Goal: Task Accomplishment & Management: Complete application form

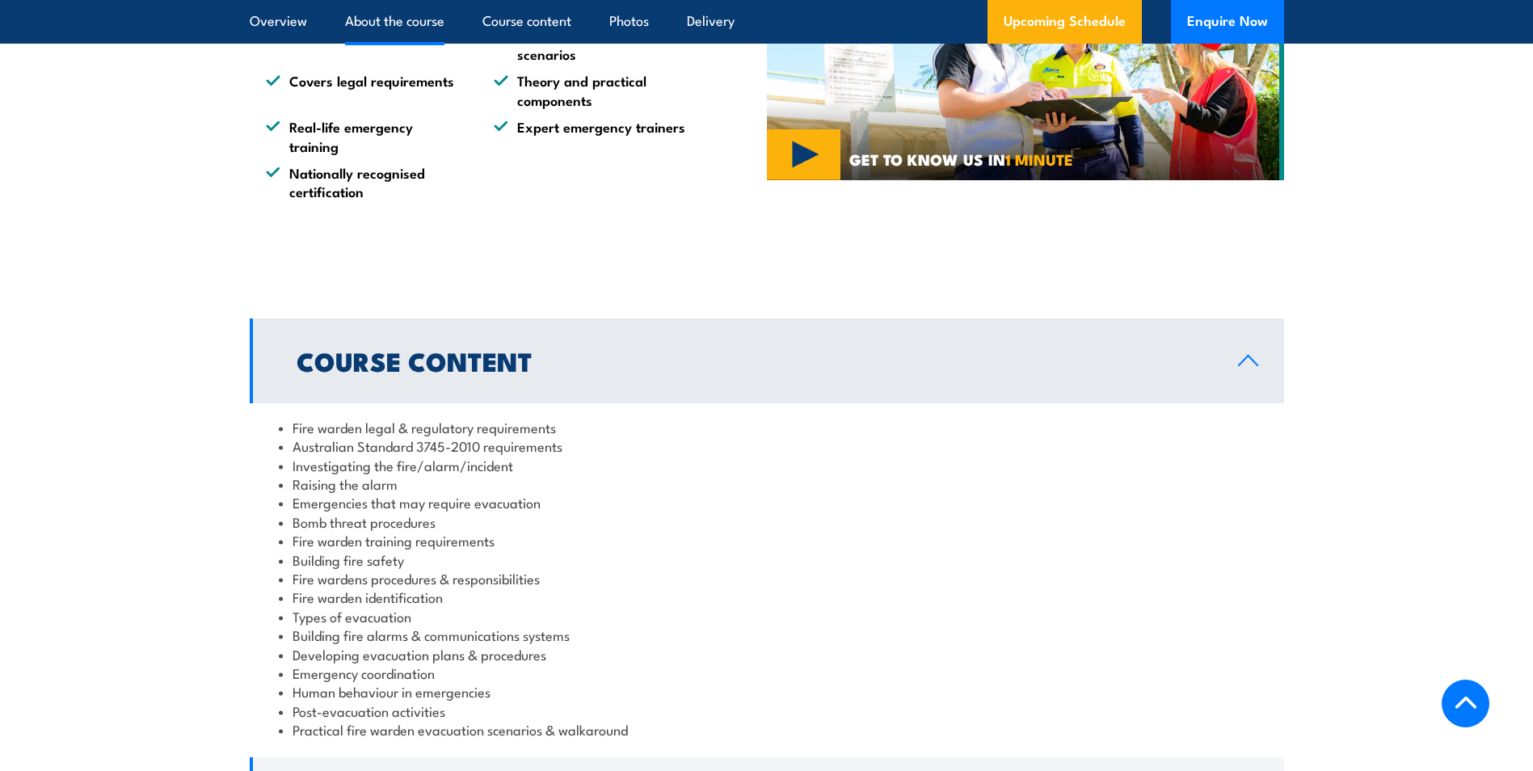
scroll to position [1616, 0]
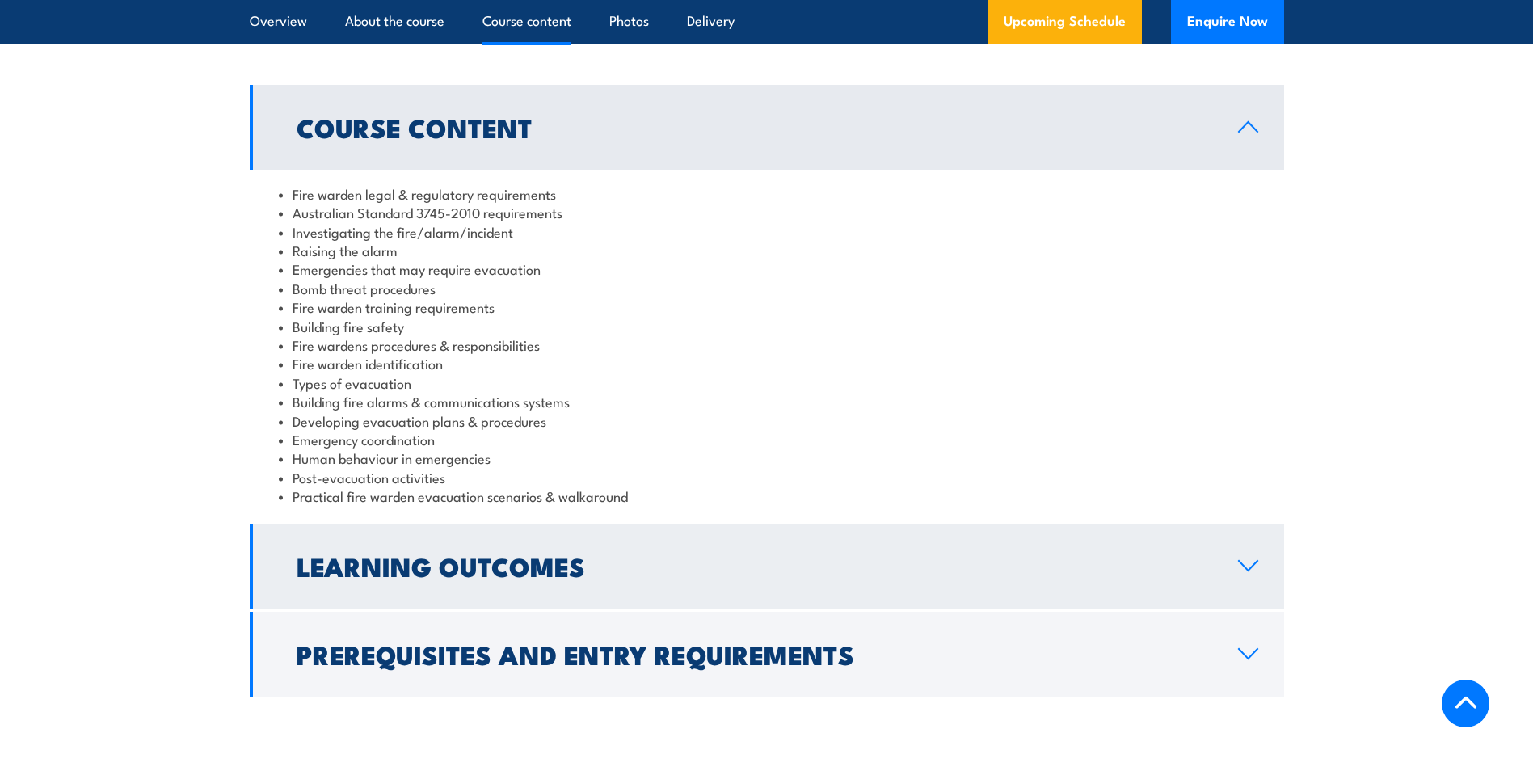
click at [1266, 560] on link "Learning Outcomes" at bounding box center [767, 566] width 1034 height 85
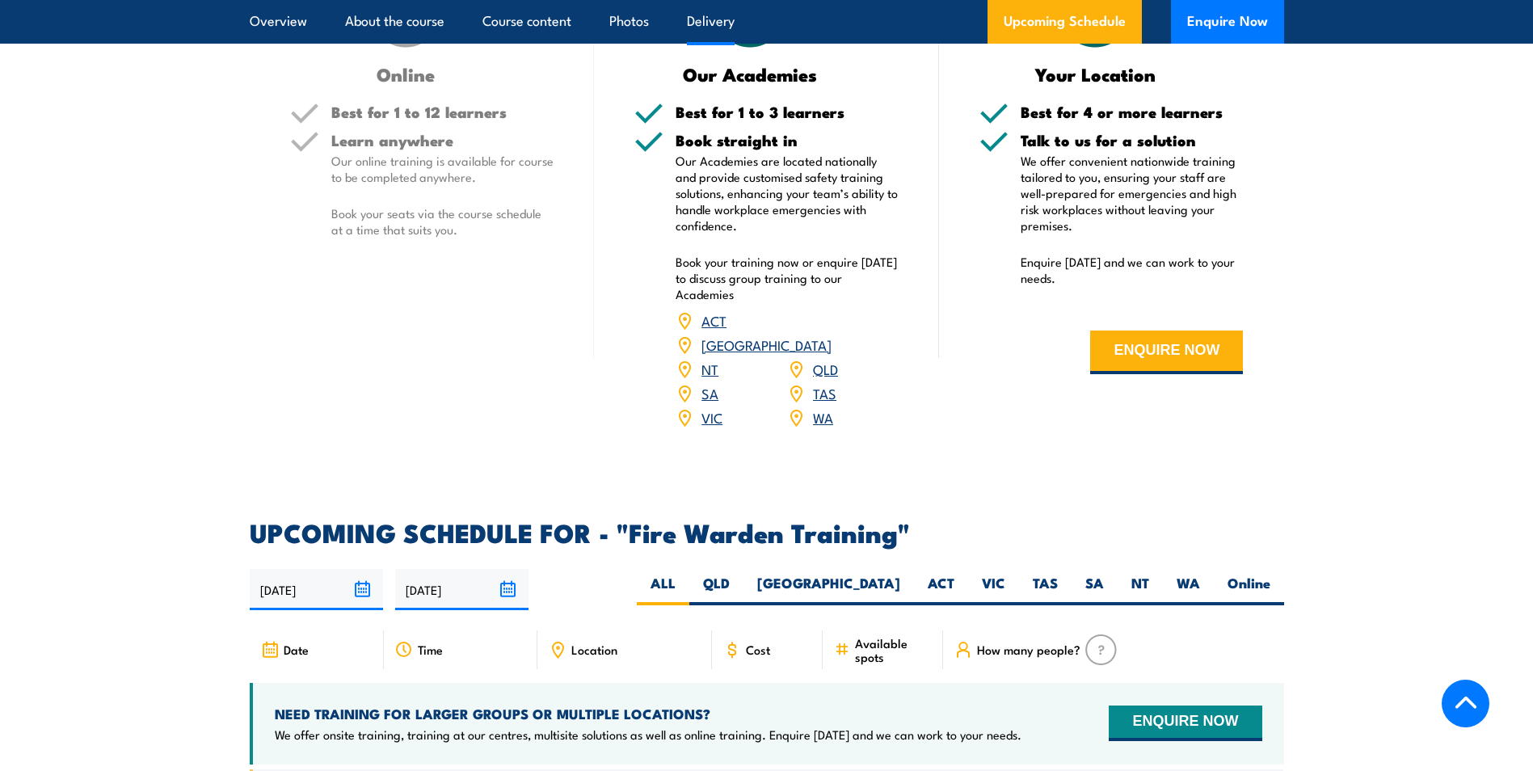
scroll to position [2263, 0]
click at [887, 575] on label "[GEOGRAPHIC_DATA]" at bounding box center [828, 591] width 171 height 32
click at [900, 575] on input "[GEOGRAPHIC_DATA]" at bounding box center [905, 580] width 11 height 11
radio input "true"
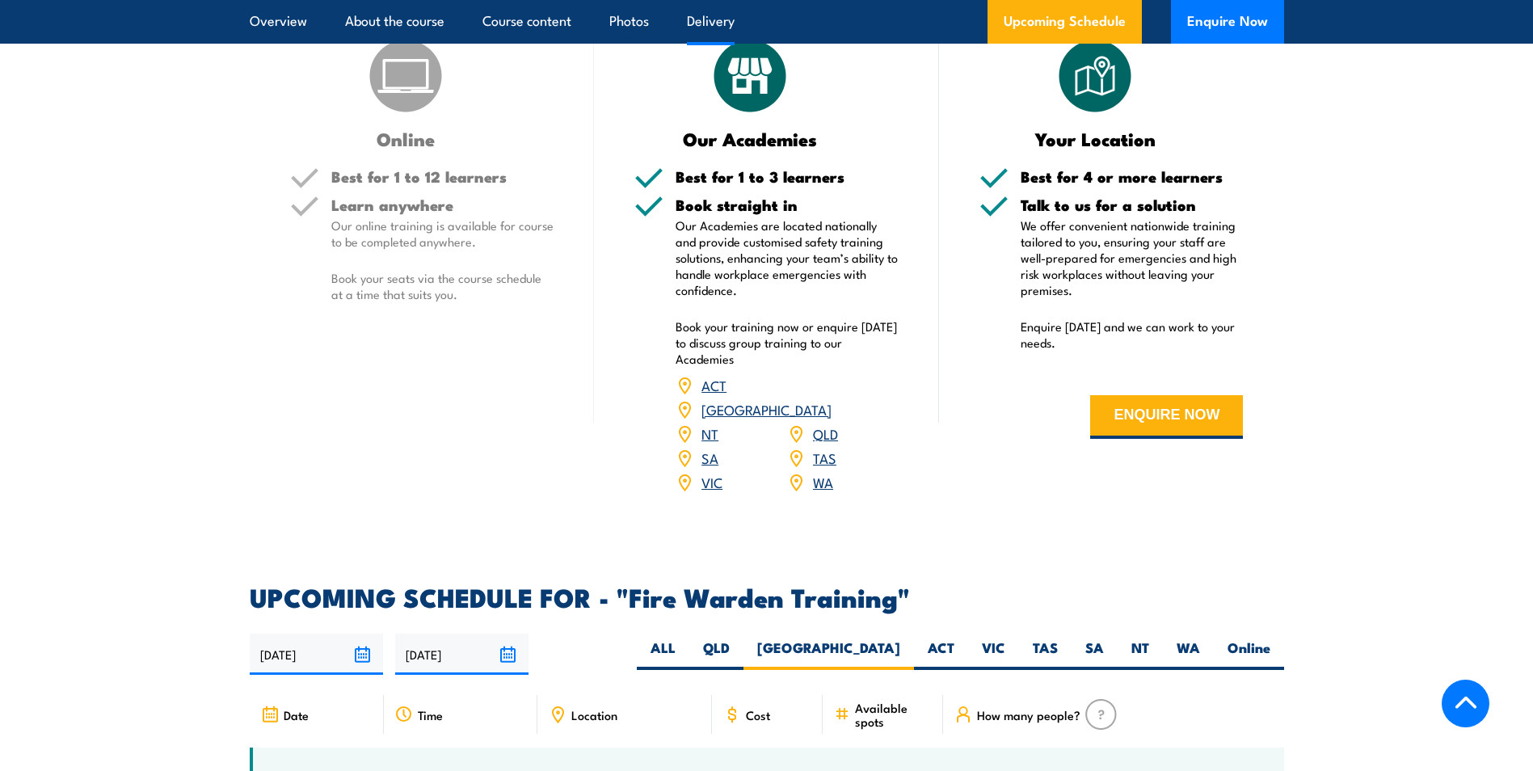
scroll to position [2440, 0]
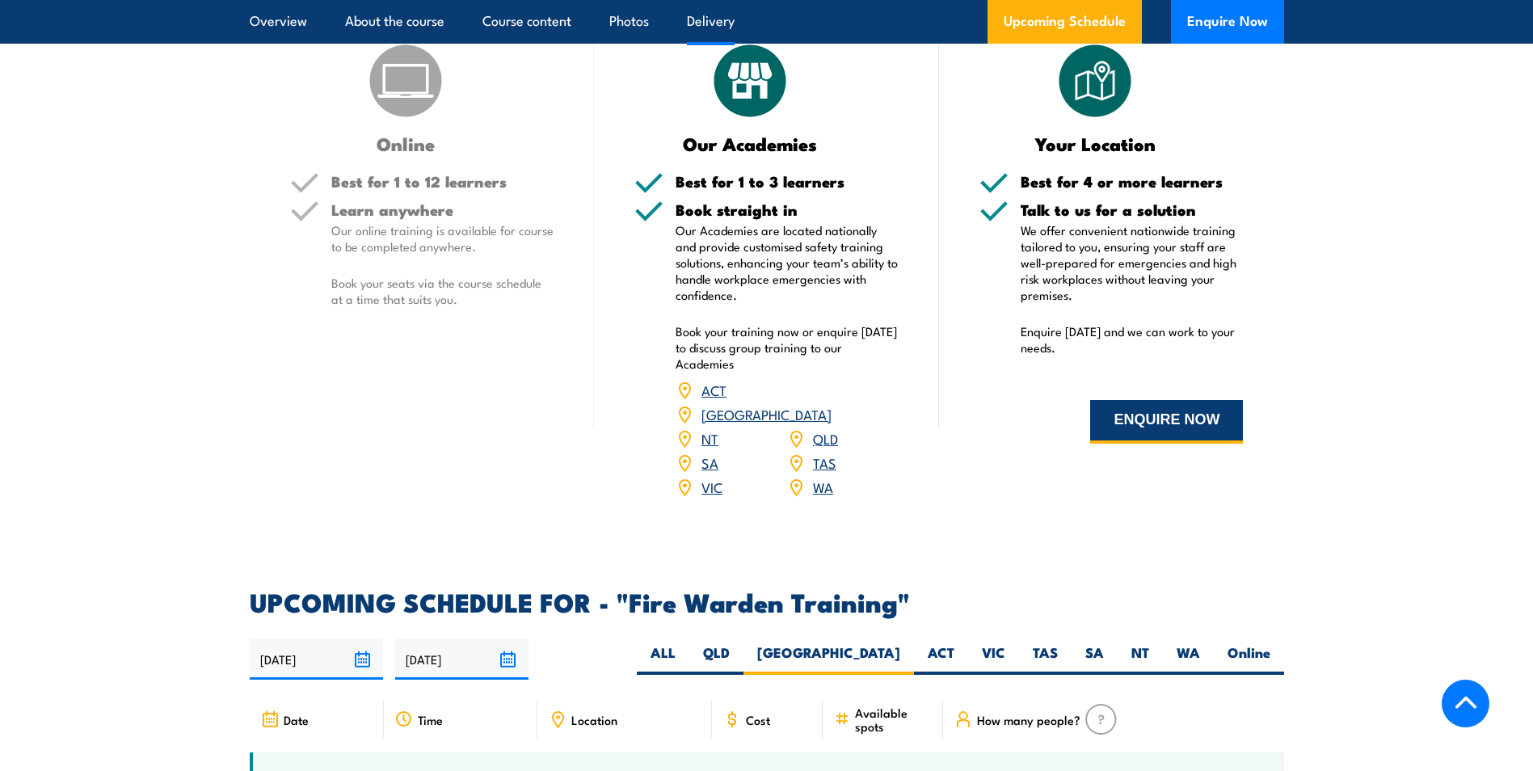
click at [1141, 419] on button "ENQUIRE NOW" at bounding box center [1166, 422] width 153 height 44
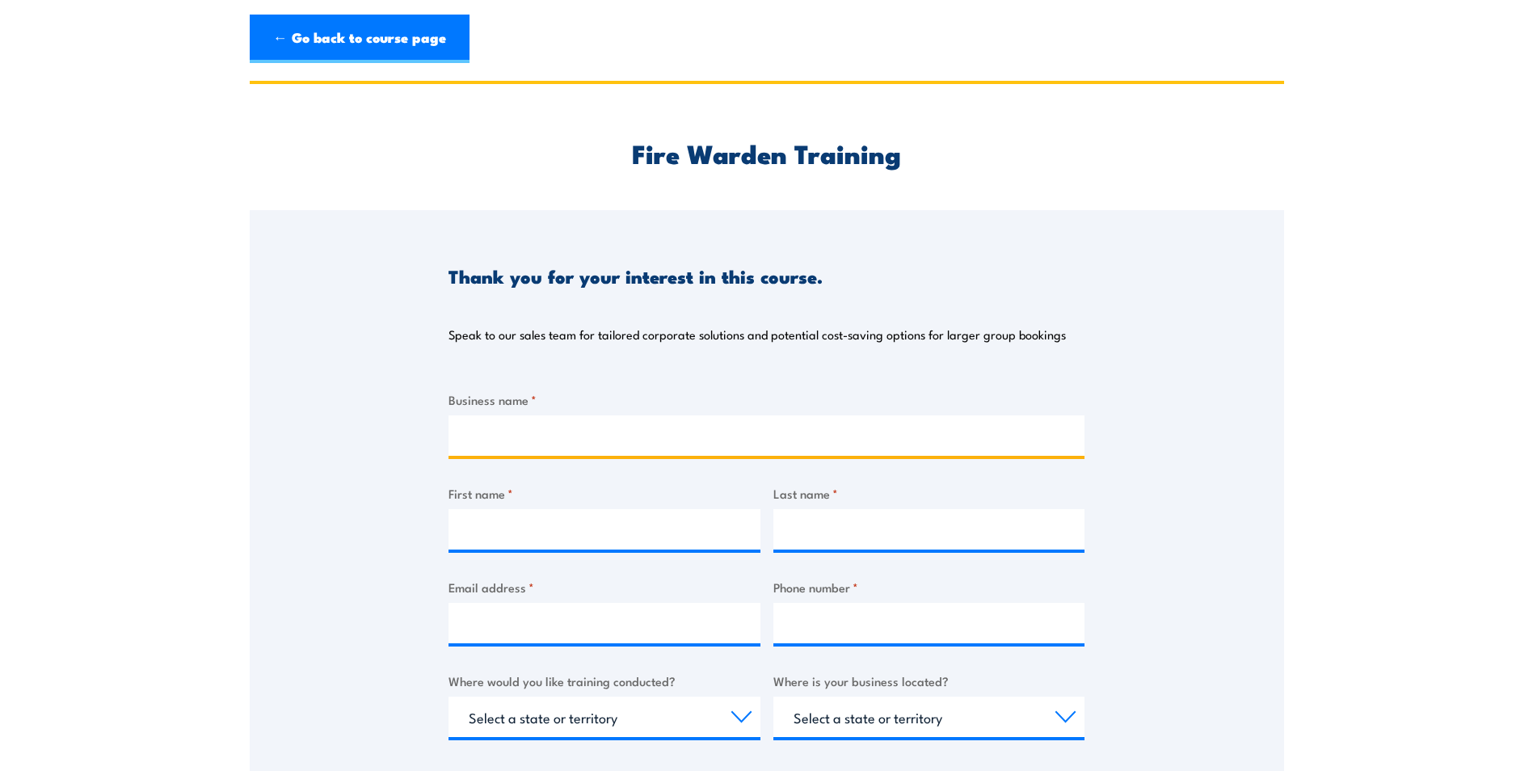
click at [807, 435] on input "Business name *" at bounding box center [766, 435] width 636 height 40
type input "PROMINENT FLUID CONTROLS PTY LIMITED"
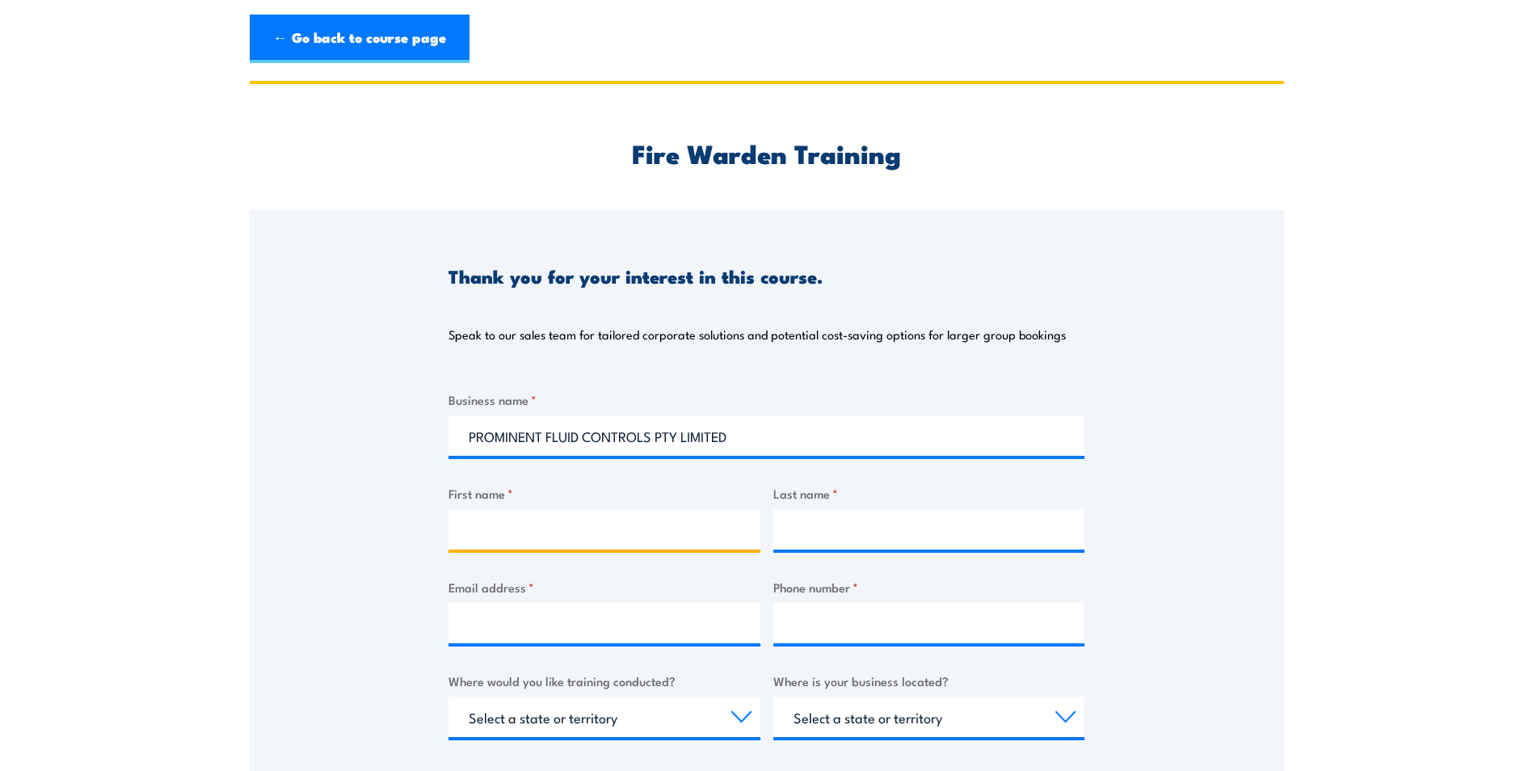
type input "[PERSON_NAME] [PERSON_NAME]"
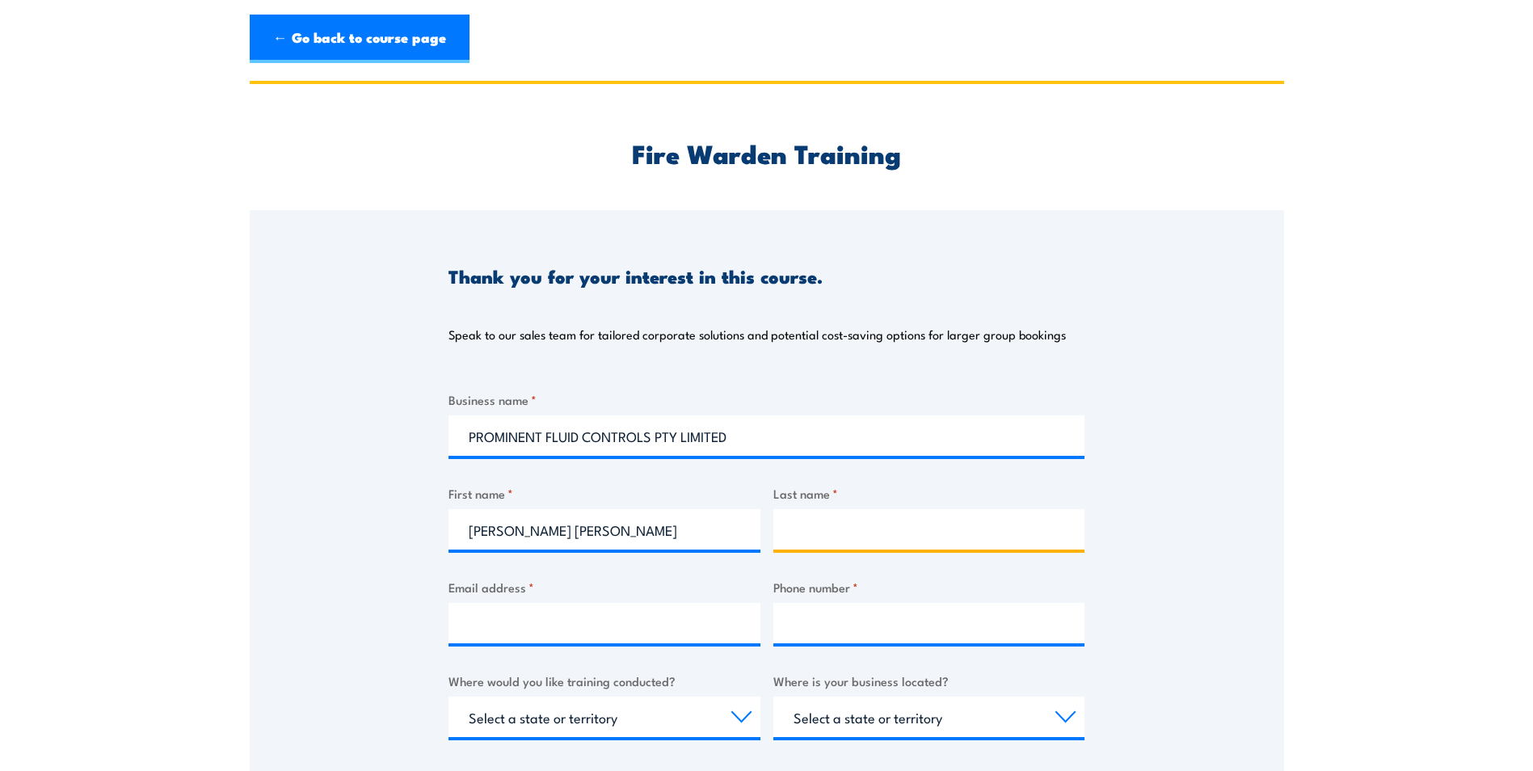
type input "[PERSON_NAME]"
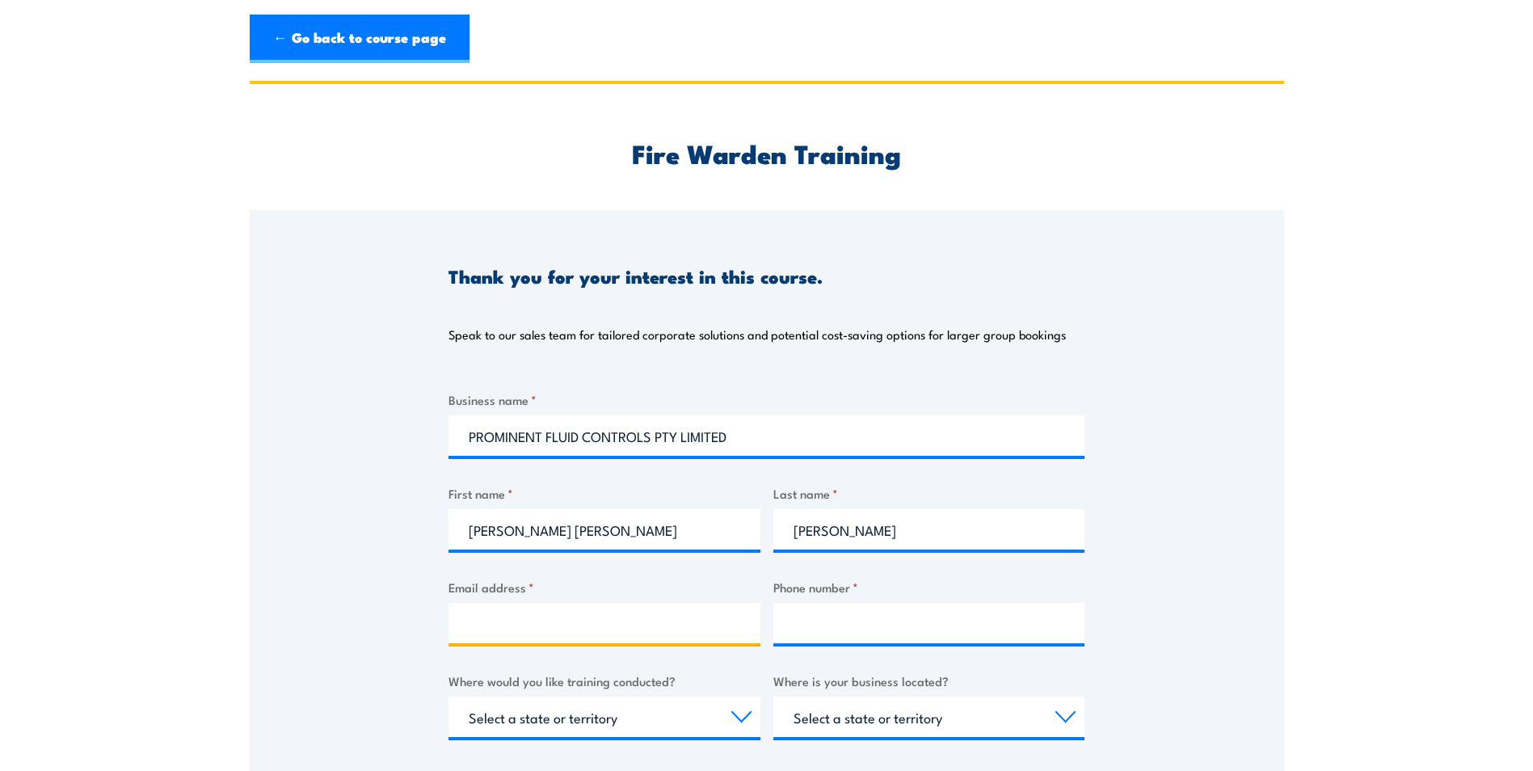
type input "[EMAIL_ADDRESS][DOMAIN_NAME]"
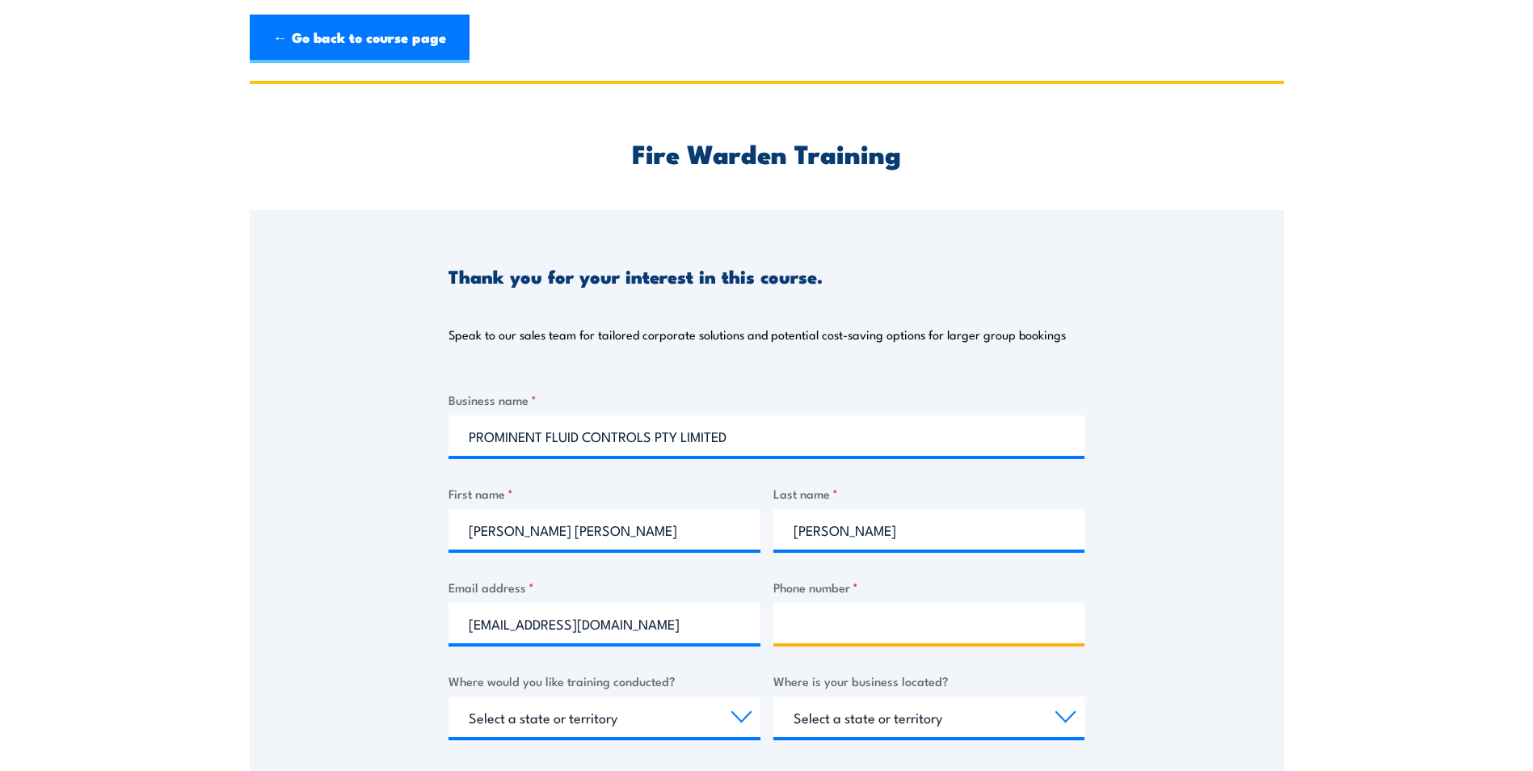
type input "0421582469"
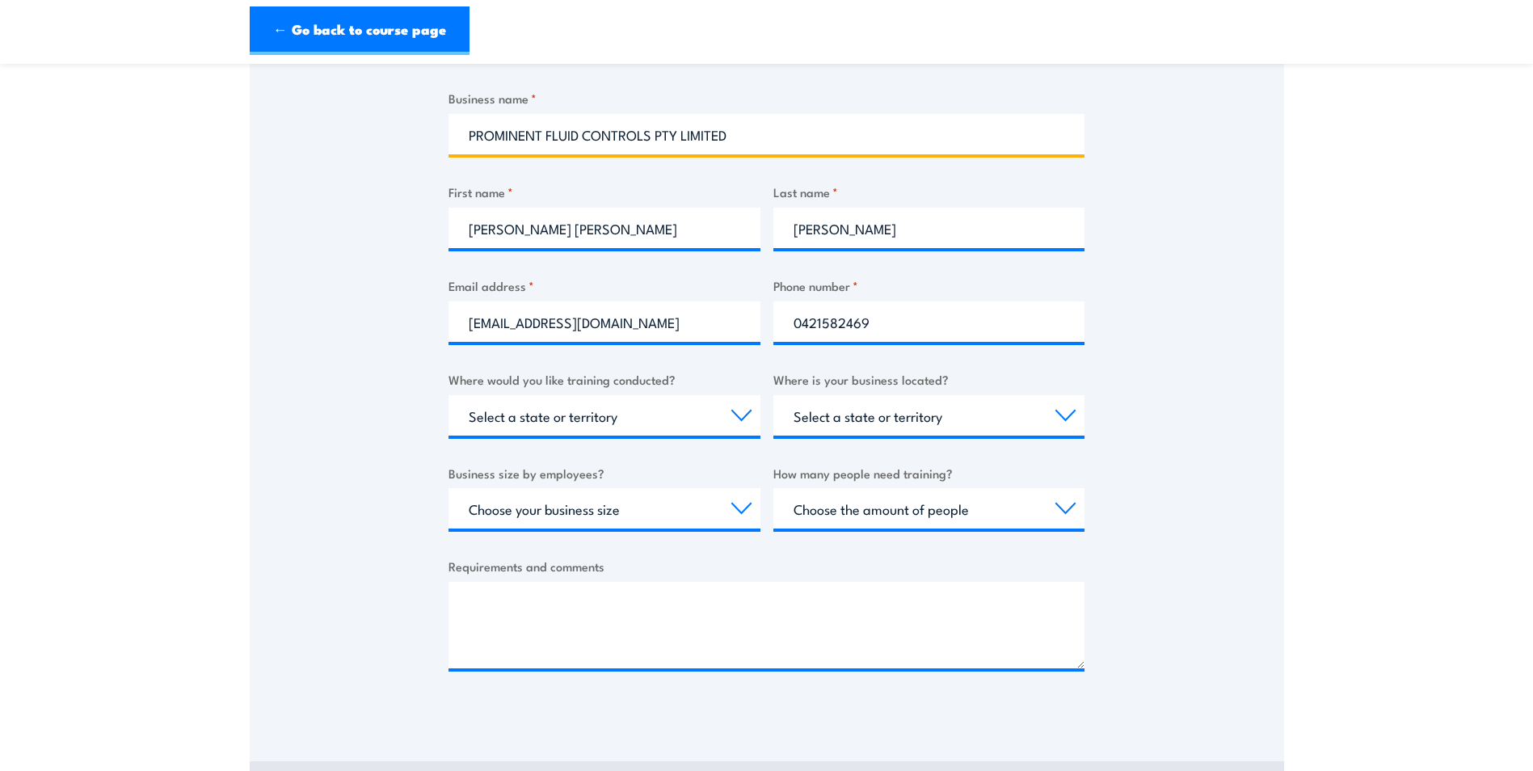
scroll to position [323, 0]
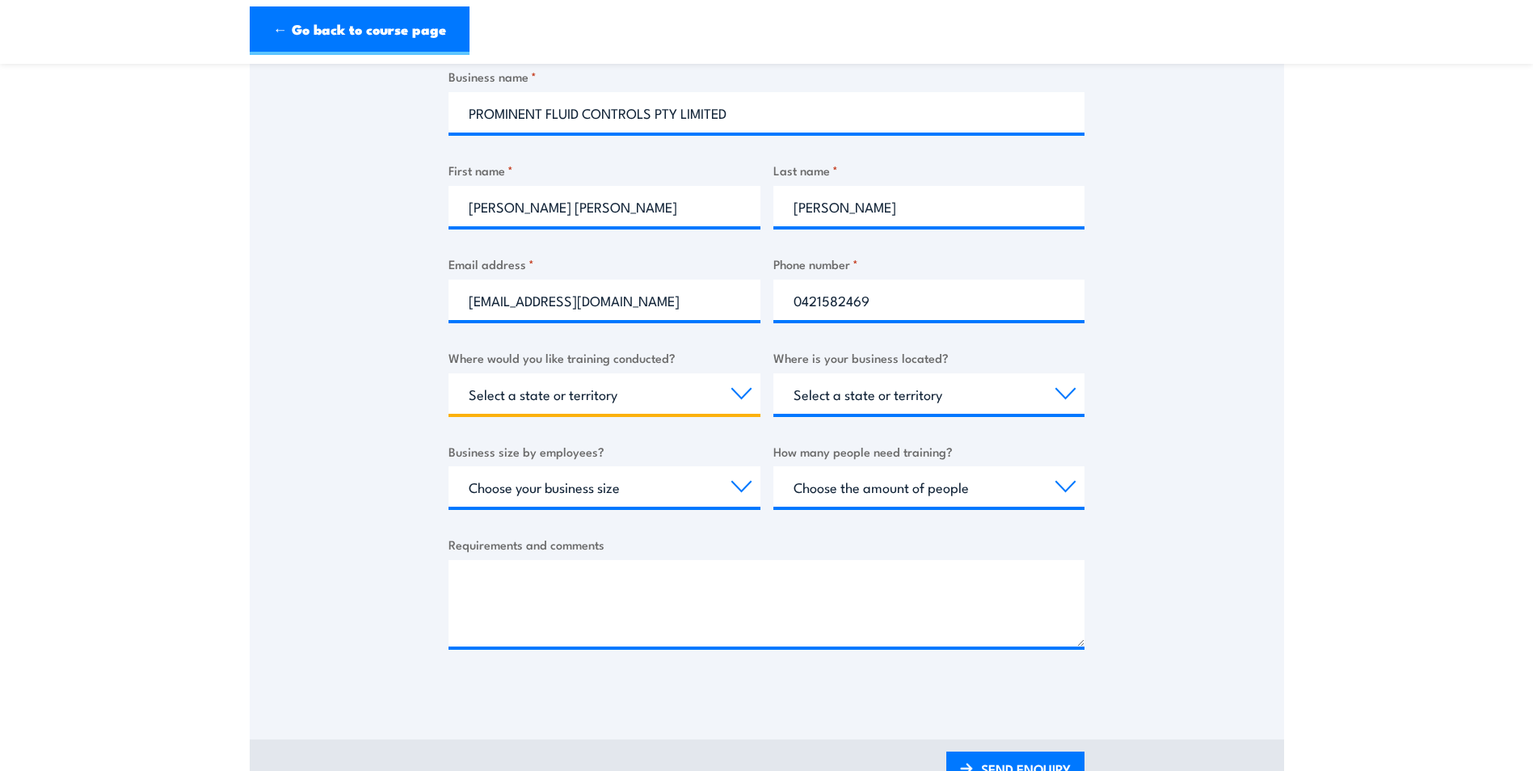
click at [700, 398] on select "Select a state or territory Nationally - multiple locations [GEOGRAPHIC_DATA] […" at bounding box center [604, 393] width 312 height 40
select select "[GEOGRAPHIC_DATA]"
click at [448, 373] on select "Select a state or territory Nationally - multiple locations [GEOGRAPHIC_DATA] […" at bounding box center [604, 393] width 312 height 40
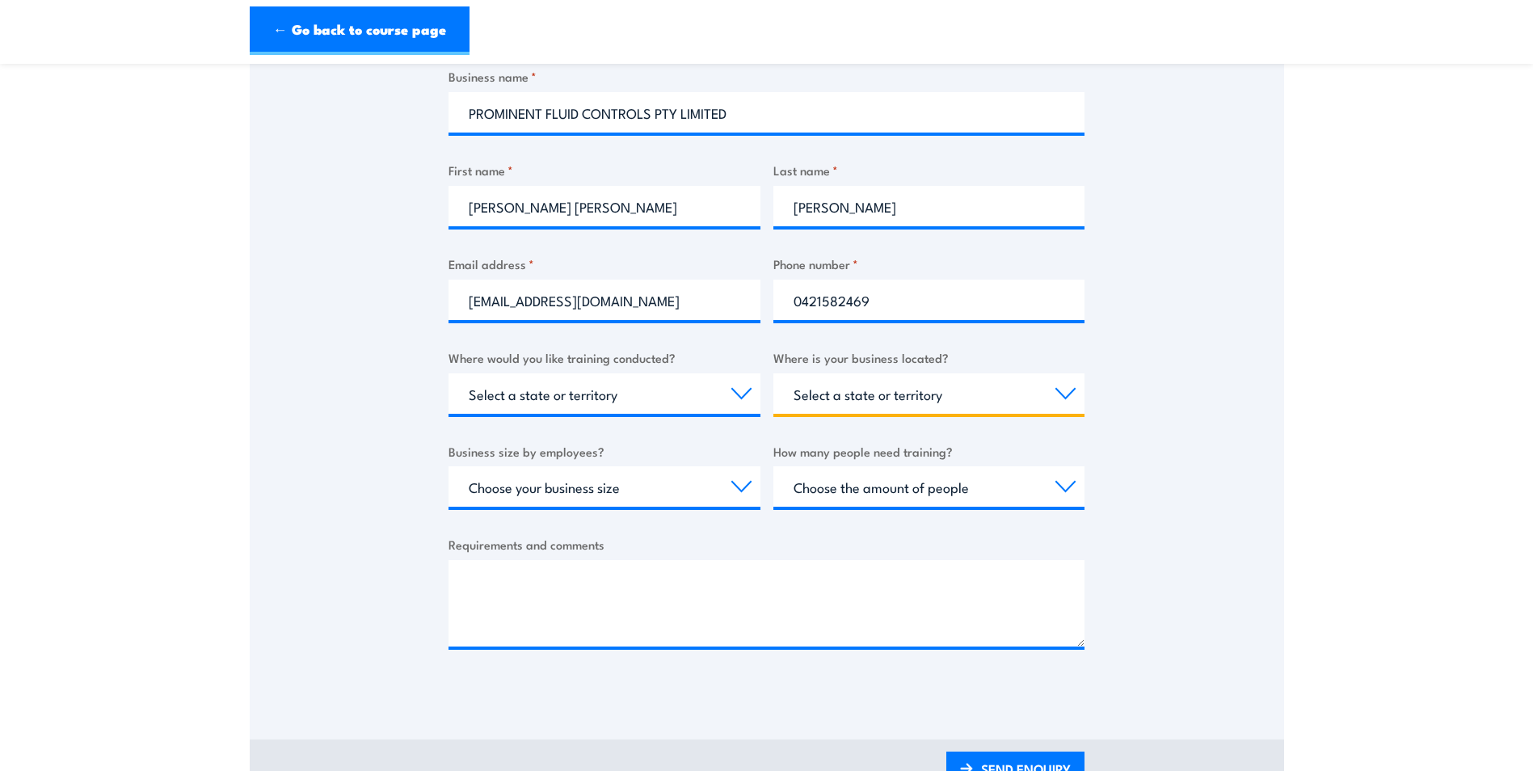
click at [1042, 398] on select "Select a state or territory [GEOGRAPHIC_DATA] [GEOGRAPHIC_DATA] [GEOGRAPHIC_DAT…" at bounding box center [929, 393] width 312 height 40
select select "[GEOGRAPHIC_DATA]"
click at [773, 373] on select "Select a state or territory [GEOGRAPHIC_DATA] [GEOGRAPHIC_DATA] [GEOGRAPHIC_DAT…" at bounding box center [929, 393] width 312 height 40
click at [749, 475] on select "Choose your business size 1 to 19 20 to 199 200+" at bounding box center [604, 486] width 312 height 40
select select "20 to 199"
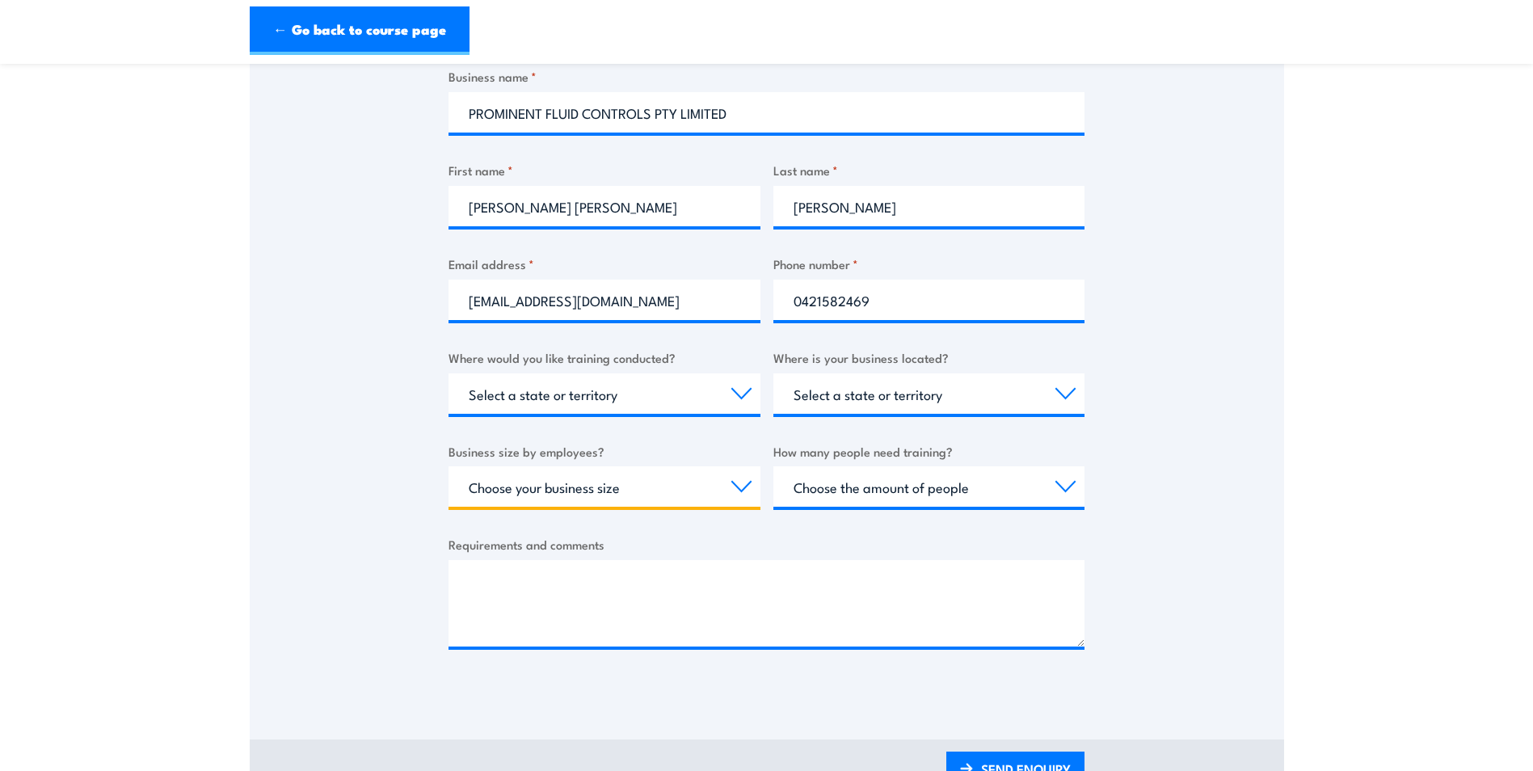
click at [448, 466] on select "Choose your business size 1 to 19 20 to 199 200+" at bounding box center [604, 486] width 312 height 40
click at [1038, 483] on select "Choose the amount of people 1 to 4 5 to 19 20+" at bounding box center [929, 486] width 312 height 40
select select "5 to 19"
click at [773, 466] on select "Choose the amount of people 1 to 4 5 to 19 20+" at bounding box center [929, 486] width 312 height 40
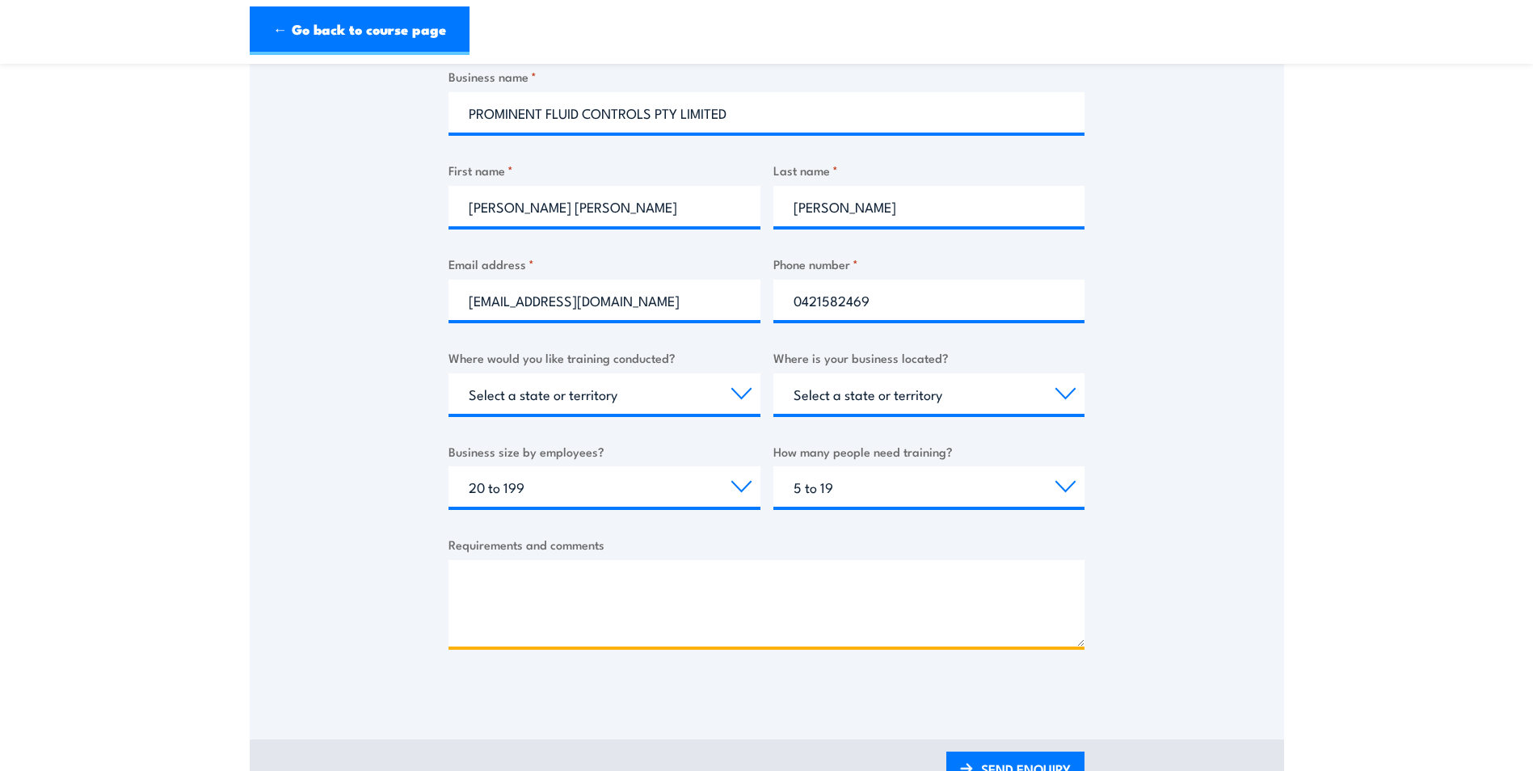
click at [474, 572] on textarea "Requirements and comments" at bounding box center [766, 603] width 636 height 86
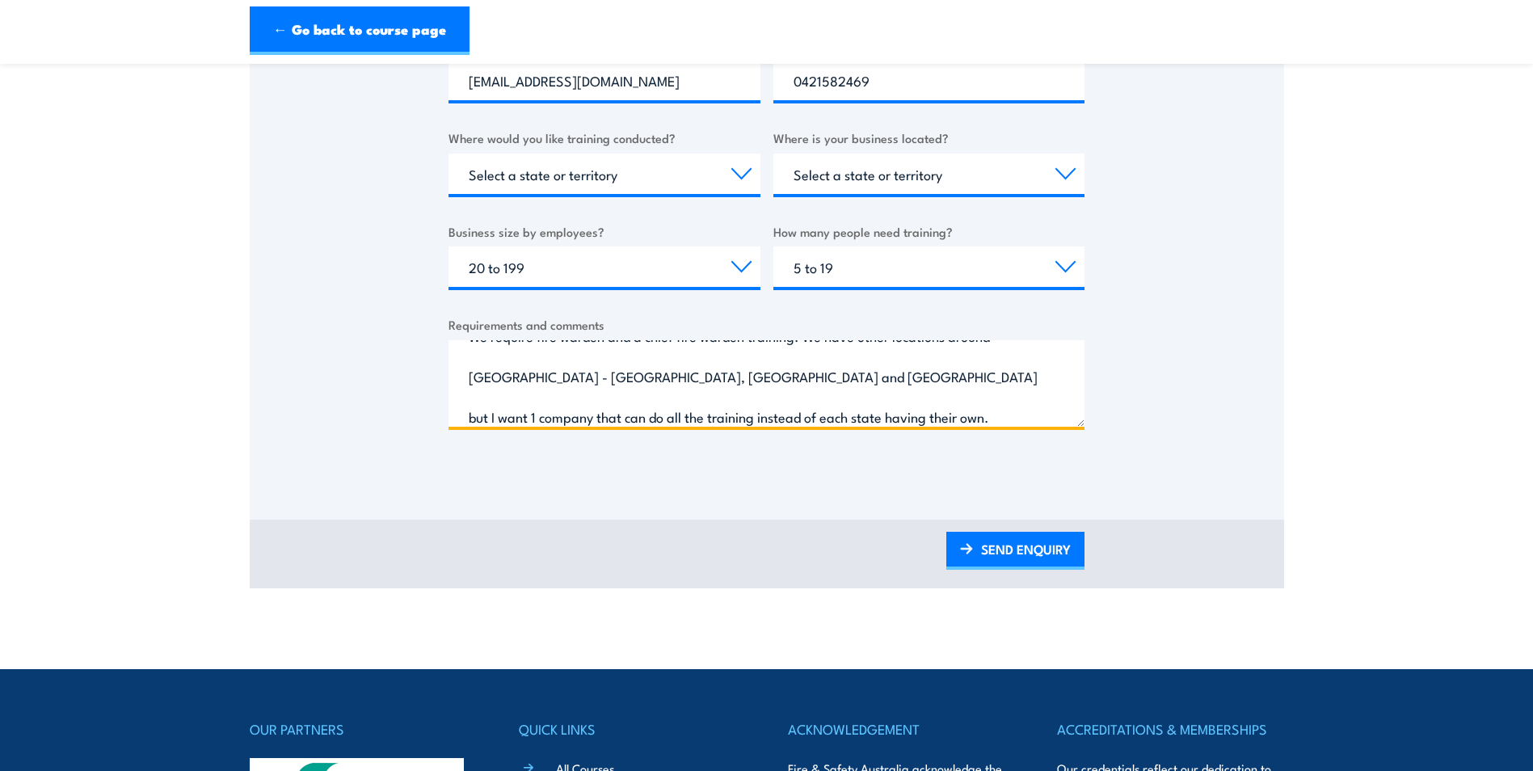
scroll to position [566, 0]
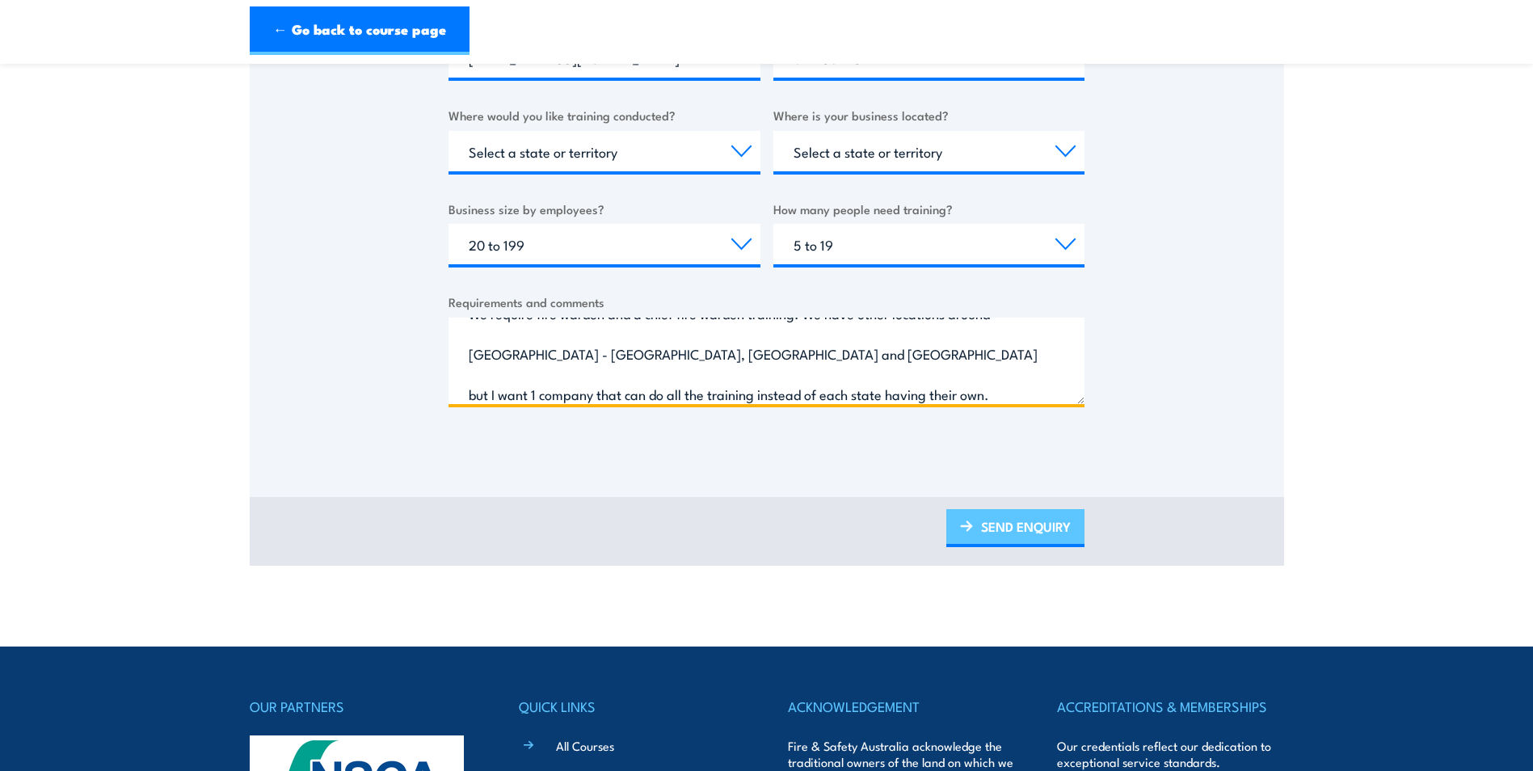
type textarea "Hi, We require fire warden and a chief fire warden training. We have other loca…"
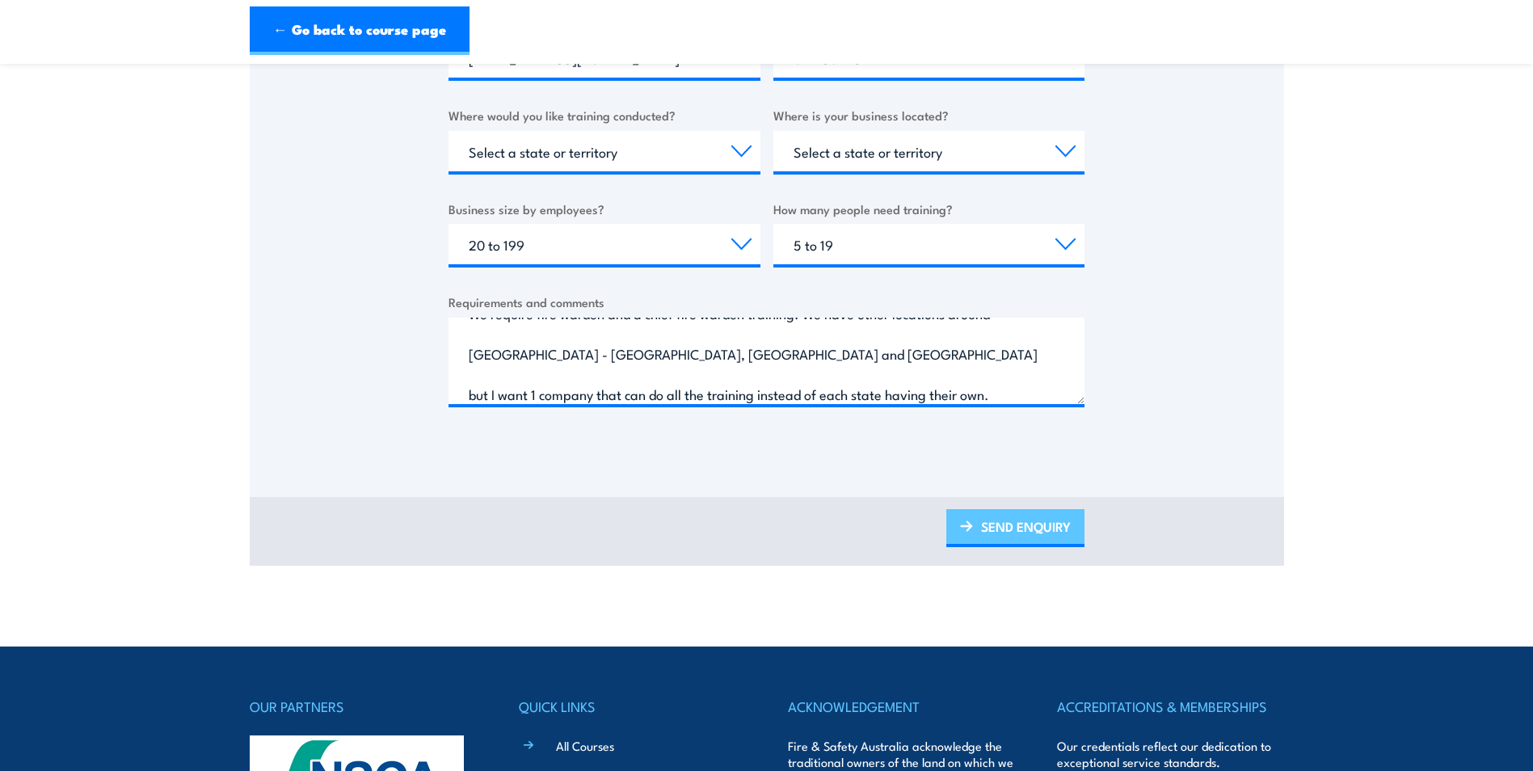
click at [1030, 531] on link "SEND ENQUIRY" at bounding box center [1015, 528] width 138 height 38
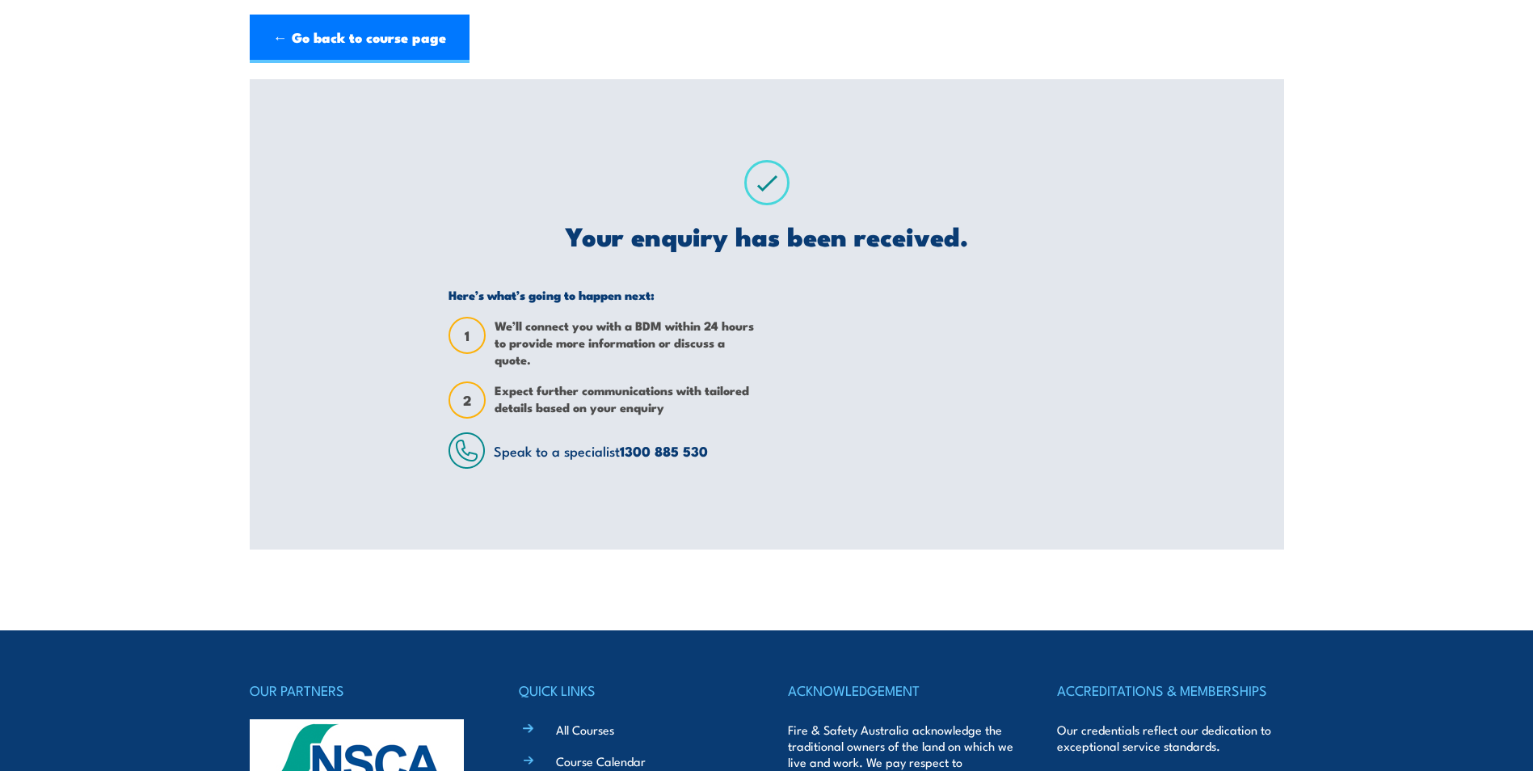
scroll to position [0, 0]
